Goal: Task Accomplishment & Management: Manage account settings

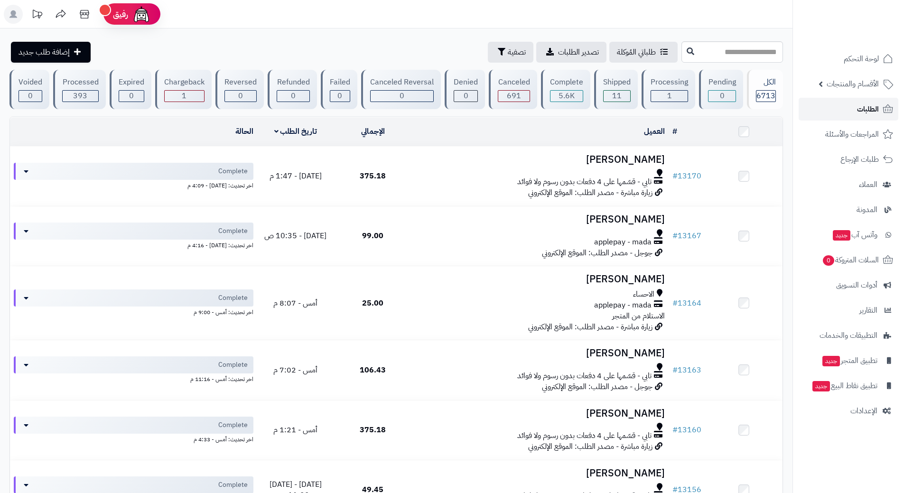
click at [838, 108] on link "الطلبات" at bounding box center [849, 109] width 100 height 23
click at [837, 105] on link "الطلبات" at bounding box center [849, 109] width 100 height 23
click at [821, 106] on link "الطلبات" at bounding box center [849, 109] width 100 height 23
click at [832, 100] on link "الطلبات" at bounding box center [849, 109] width 100 height 23
click at [809, 106] on link "الطلبات" at bounding box center [849, 109] width 100 height 23
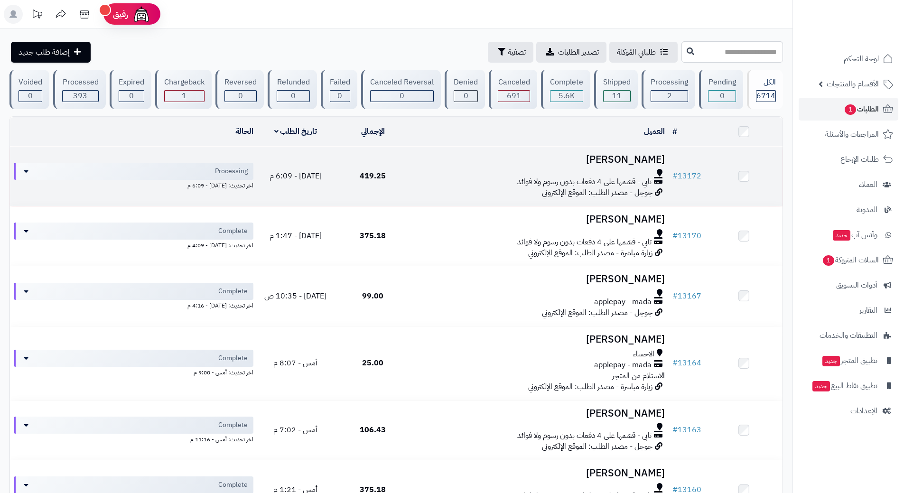
click at [441, 184] on div "تابي - قسّمها على 4 دفعات بدون رسوم ولا فوائد" at bounding box center [540, 182] width 250 height 11
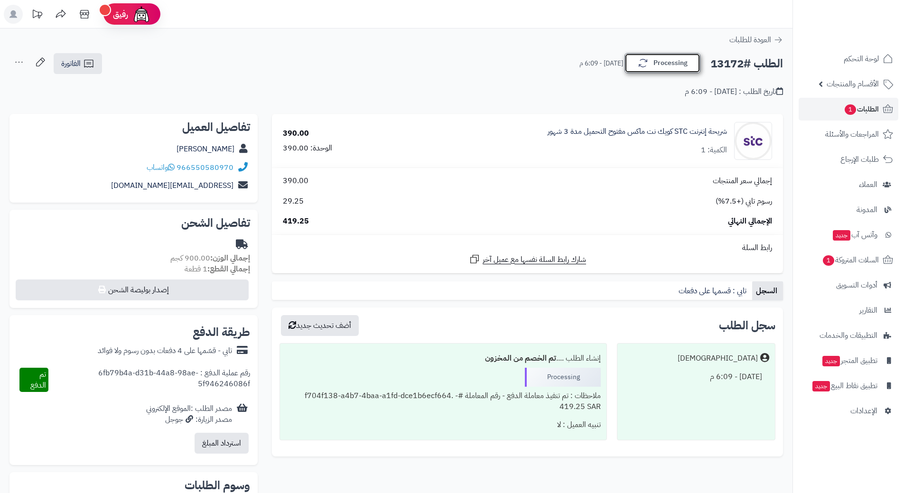
click at [647, 59] on icon "button" at bounding box center [643, 62] width 11 height 11
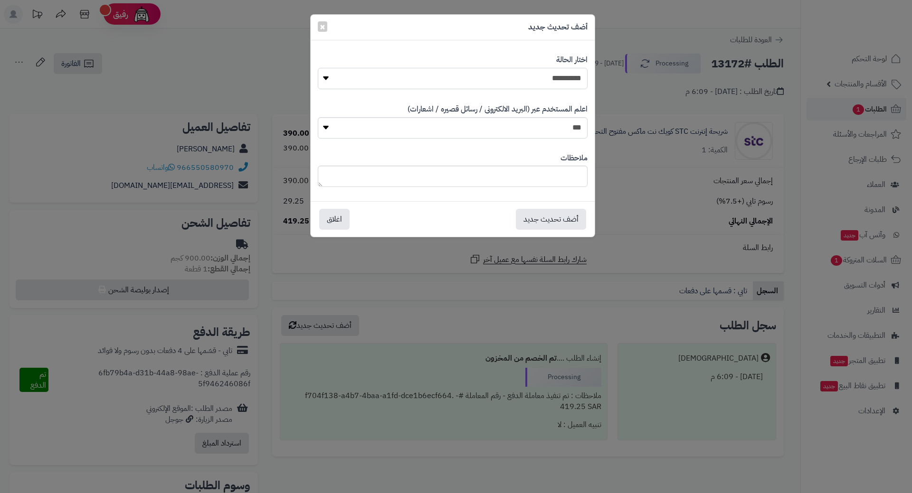
click at [535, 75] on select "**********" at bounding box center [453, 78] width 270 height 21
select select "*"
click at [318, 68] on select "**********" at bounding box center [453, 78] width 270 height 21
click at [553, 221] on button "أضف تحديث جديد" at bounding box center [551, 218] width 70 height 21
